Goal: Navigation & Orientation: Find specific page/section

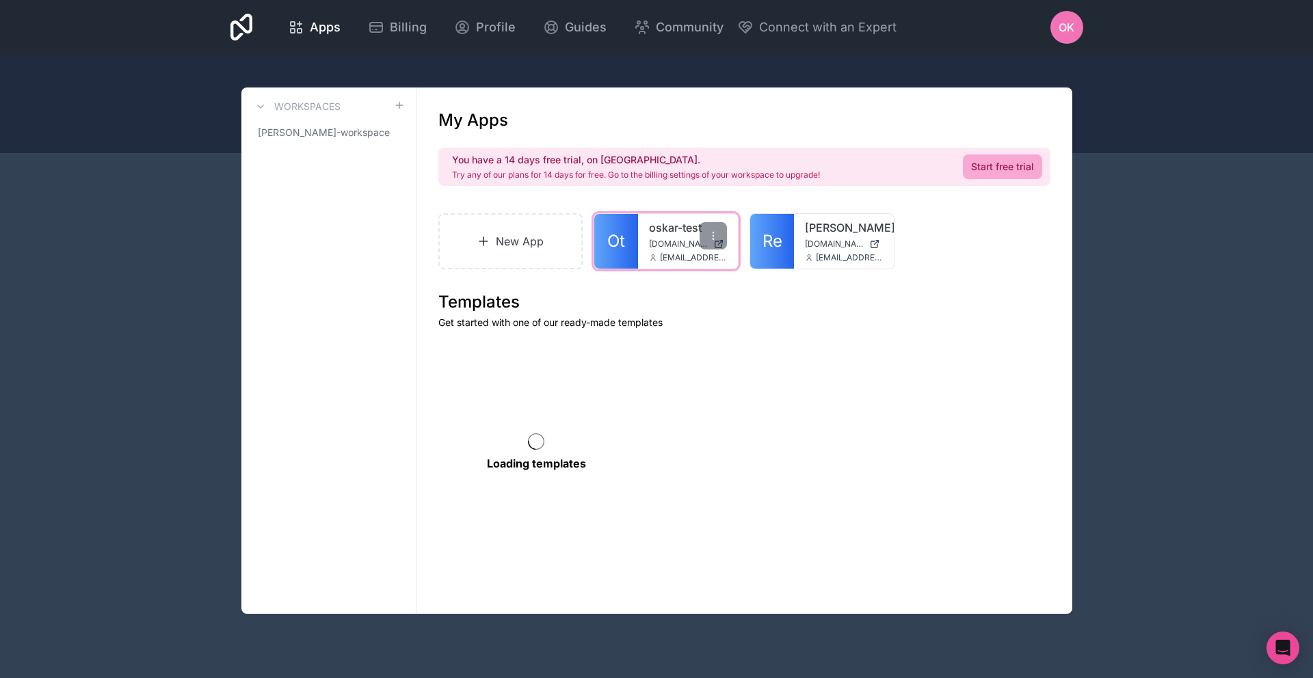
click at [652, 225] on link "oskar-test" at bounding box center [688, 227] width 78 height 16
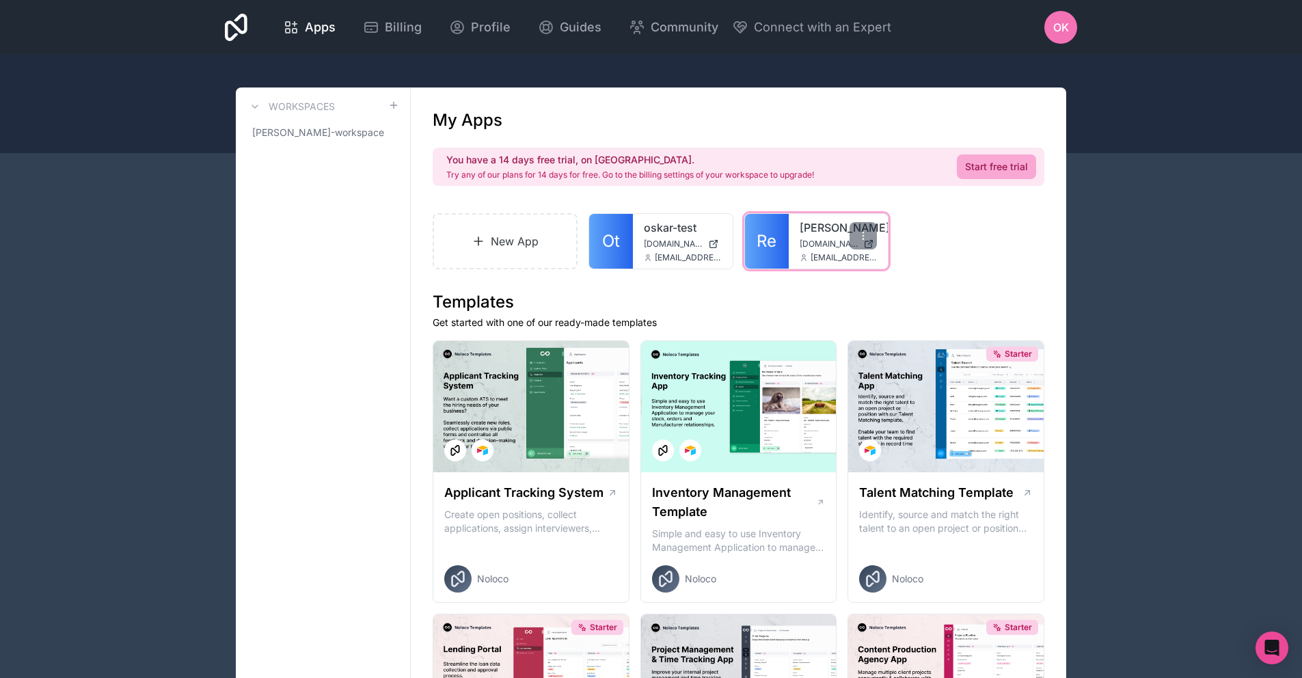
click at [792, 227] on div "[PERSON_NAME][DOMAIN_NAME] [DOMAIN_NAME][EMAIL_ADDRESS][DOMAIN_NAME]" at bounding box center [839, 241] width 100 height 55
click at [824, 224] on link "[PERSON_NAME]" at bounding box center [839, 227] width 78 height 16
